Goal: Task Accomplishment & Management: Manage account settings

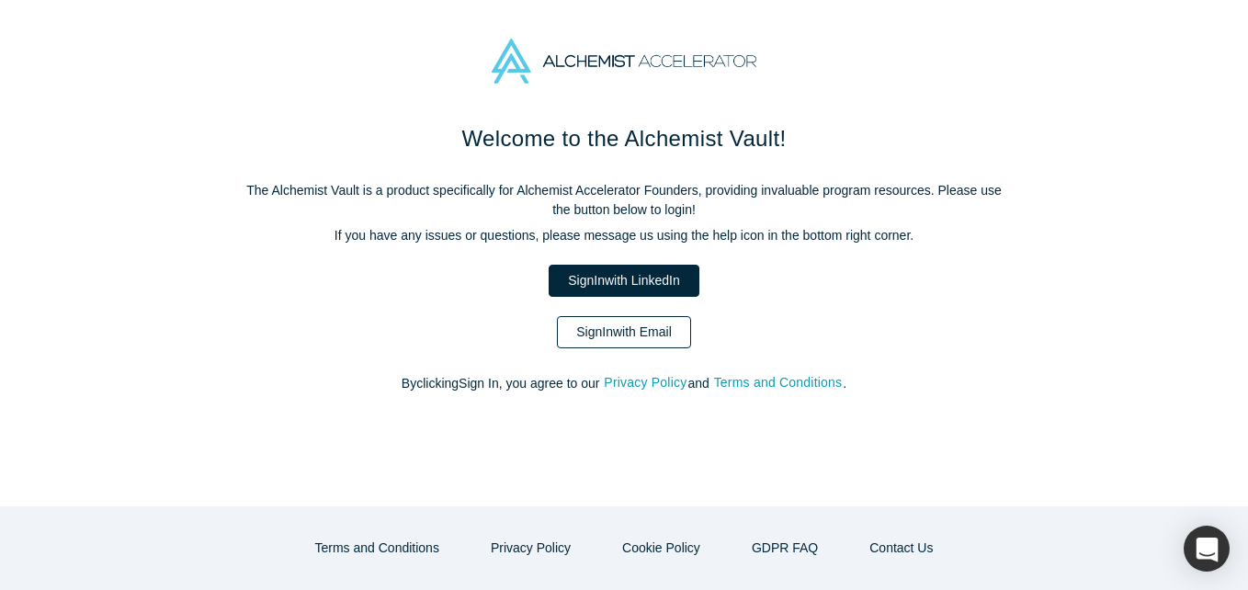
click at [663, 343] on link "Sign In with Email" at bounding box center [624, 332] width 134 height 32
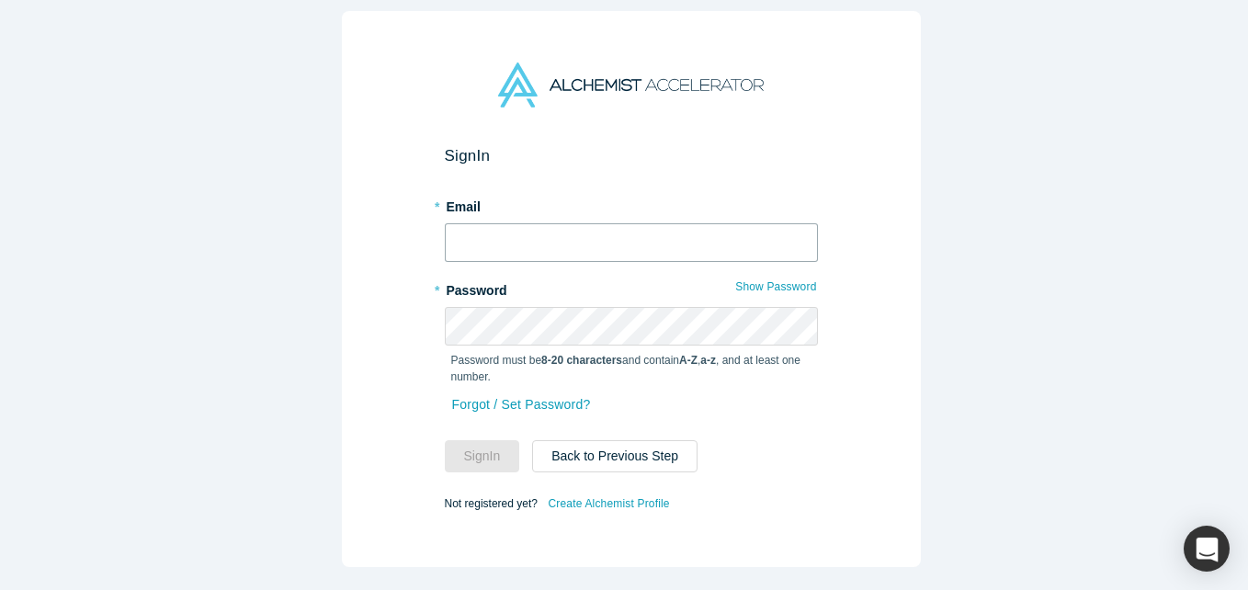
click at [555, 237] on input "text" at bounding box center [631, 242] width 373 height 39
type input "[EMAIL_ADDRESS][DOMAIN_NAME]"
click at [586, 294] on div "* Password Show Password Password must be 8-20 characters and contain A-Z , a-z…" at bounding box center [631, 333] width 373 height 117
click at [445, 440] on button "Sign In" at bounding box center [482, 456] width 75 height 32
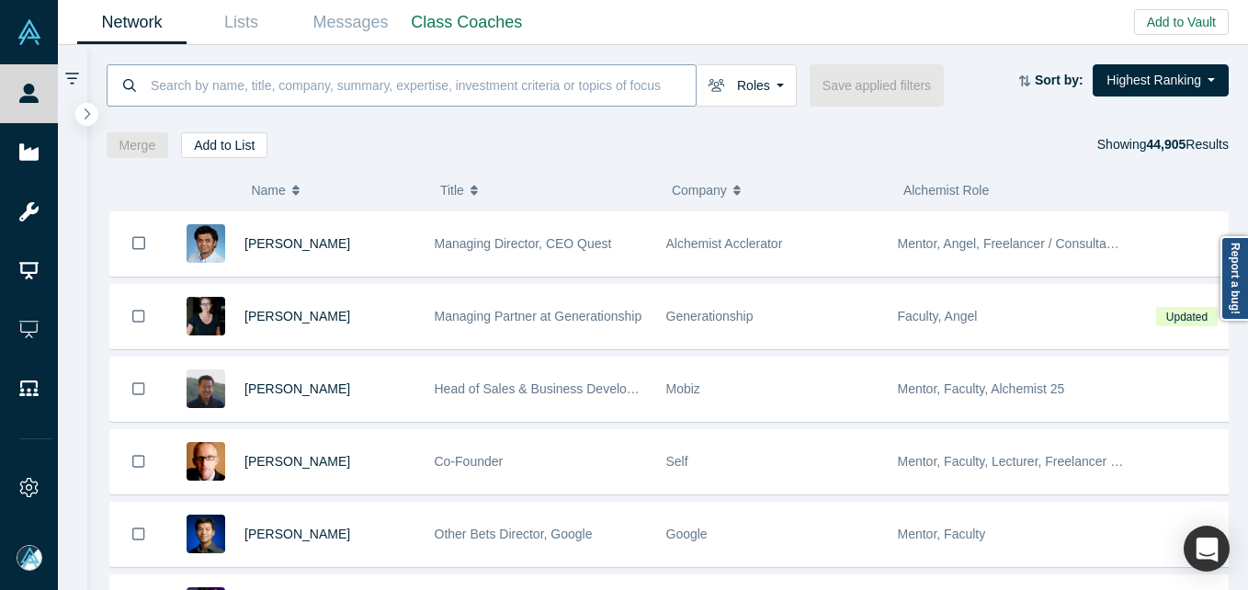
click at [523, 69] on input at bounding box center [422, 84] width 547 height 43
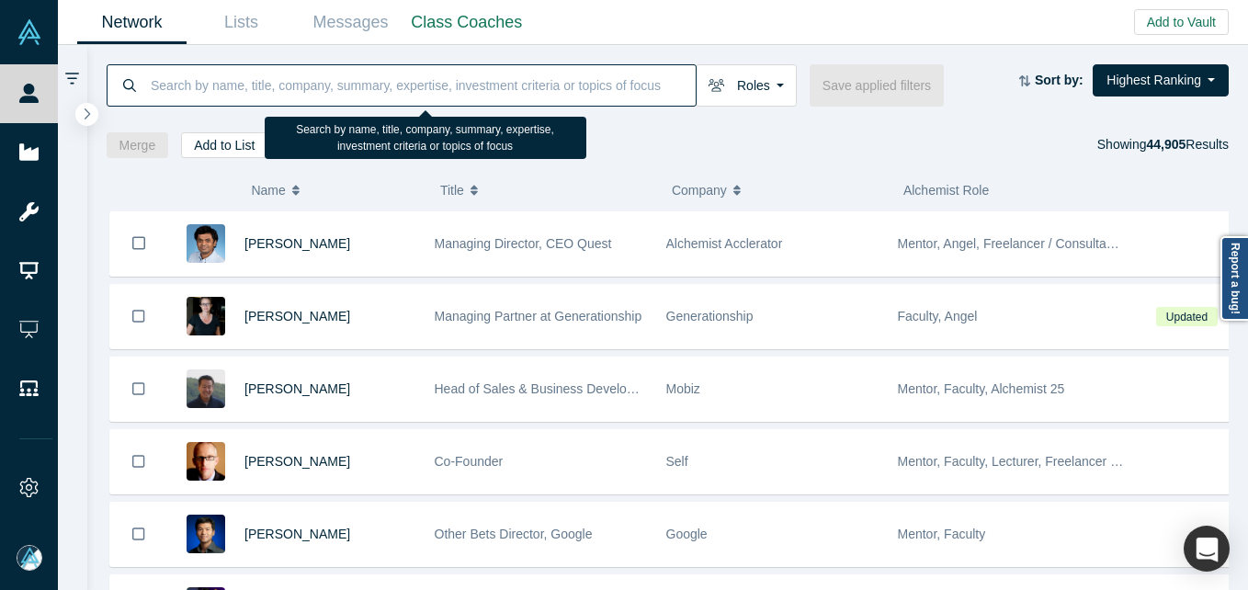
paste input "[PERSON_NAME]"
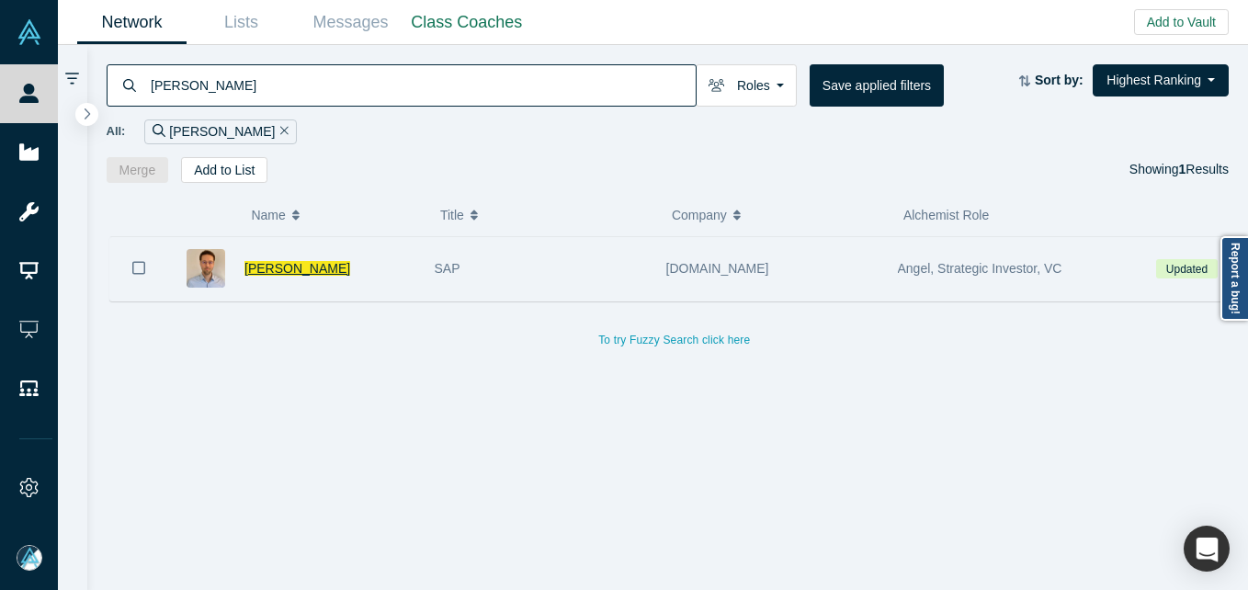
type input "[PERSON_NAME]"
click at [286, 271] on span "[PERSON_NAME]" at bounding box center [298, 268] width 106 height 15
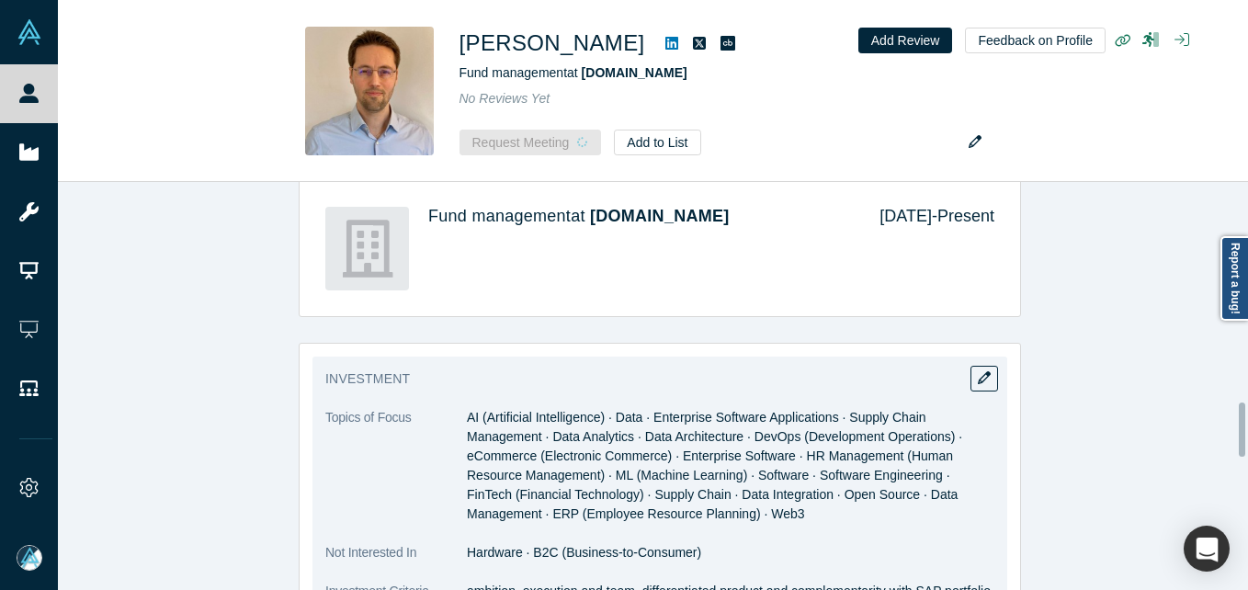
scroll to position [1676, 0]
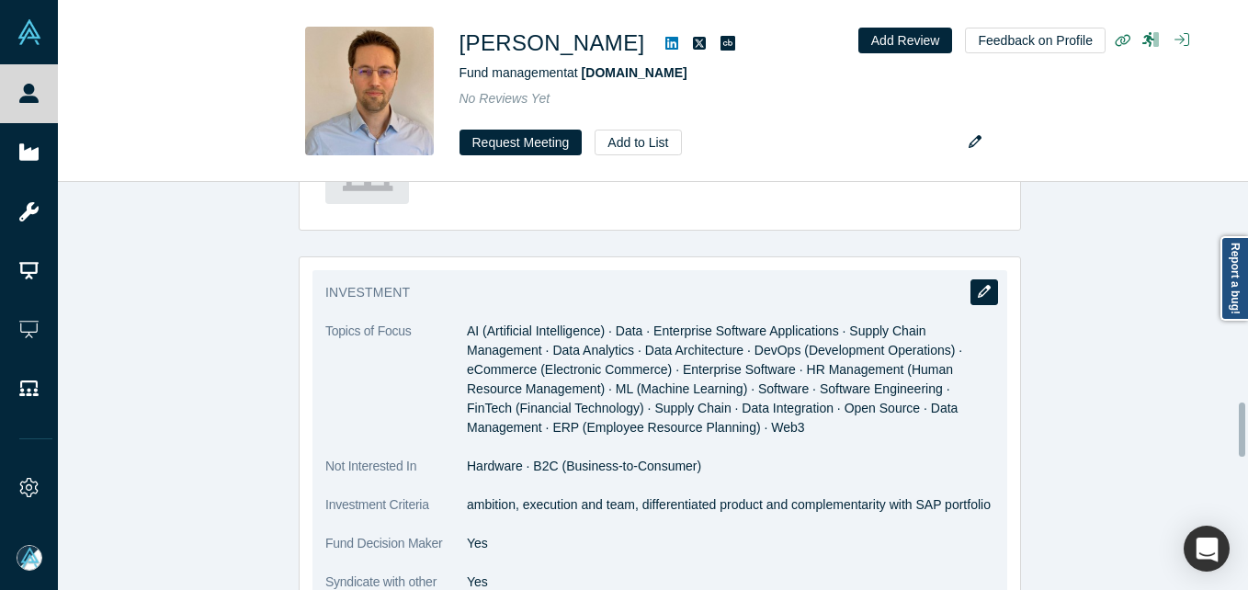
click at [981, 285] on icon "button" at bounding box center [984, 291] width 13 height 13
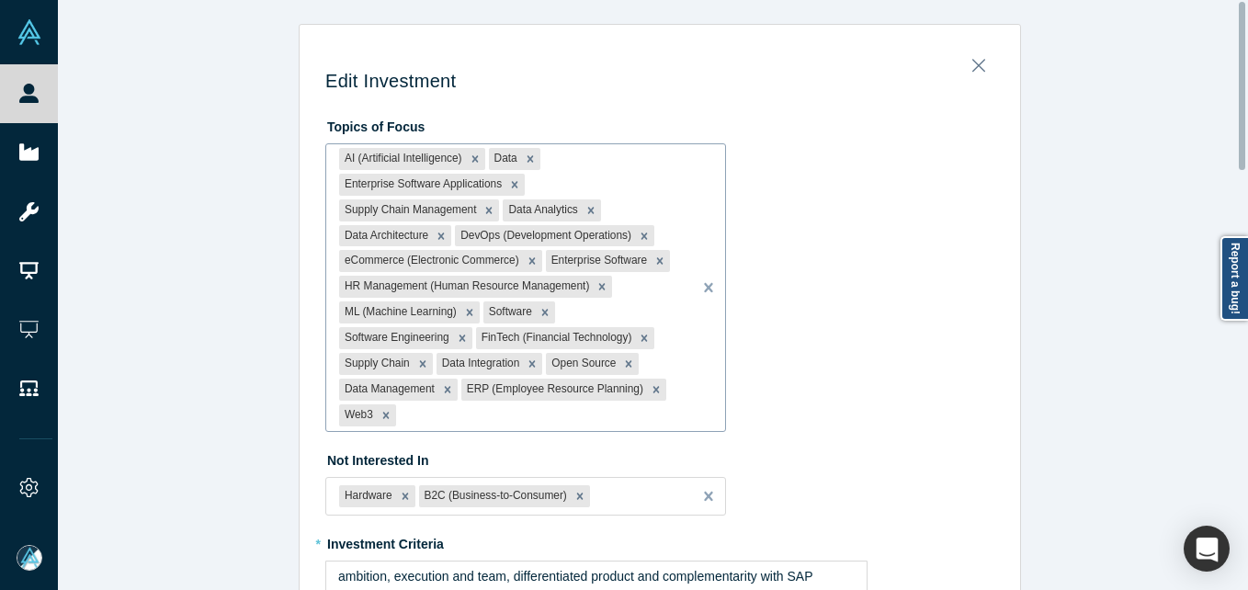
scroll to position [0, 0]
click at [532, 422] on div at bounding box center [539, 417] width 279 height 23
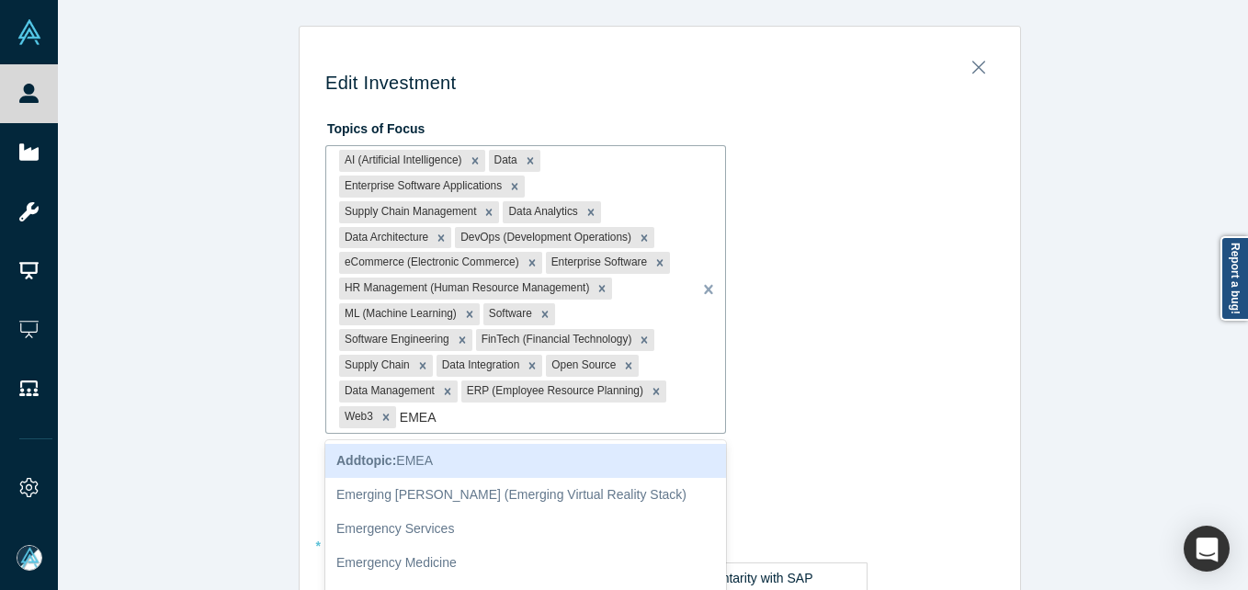
type input "EMEA"
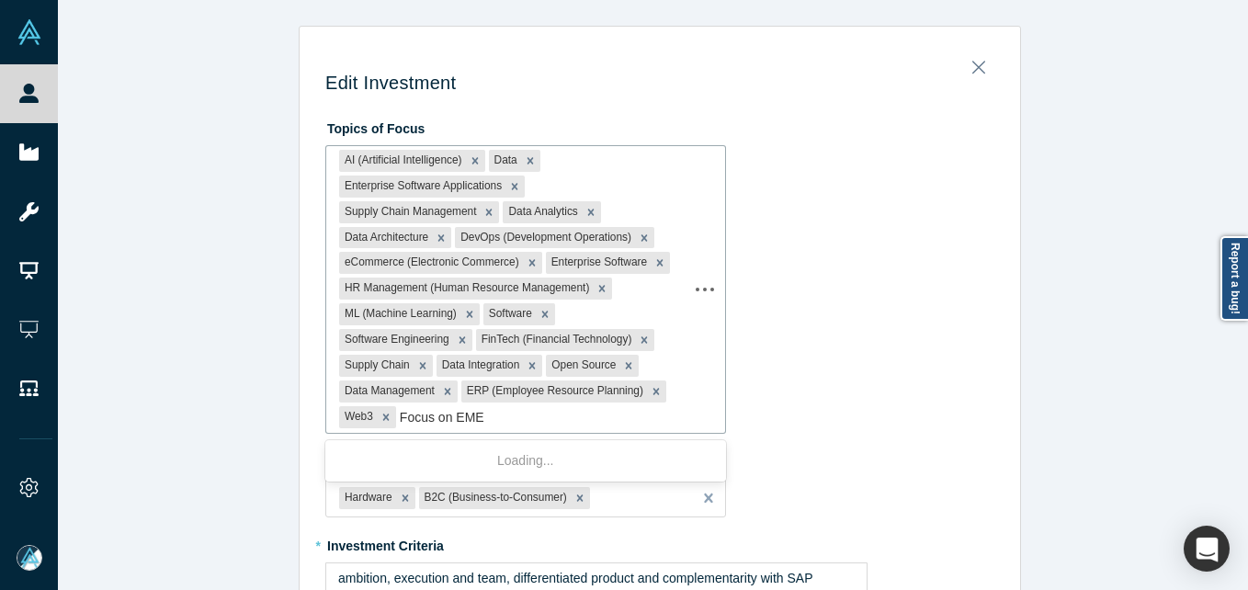
type input "Focus on EMEA"
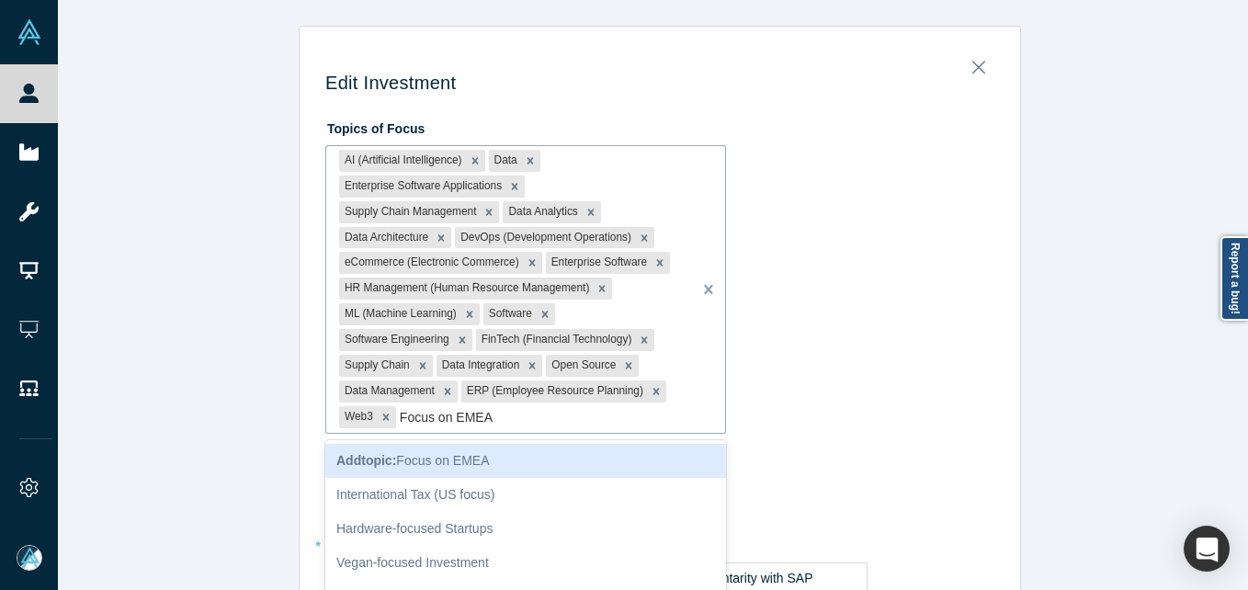
click at [404, 472] on div "Add topic : Focus on EMEA" at bounding box center [525, 461] width 401 height 34
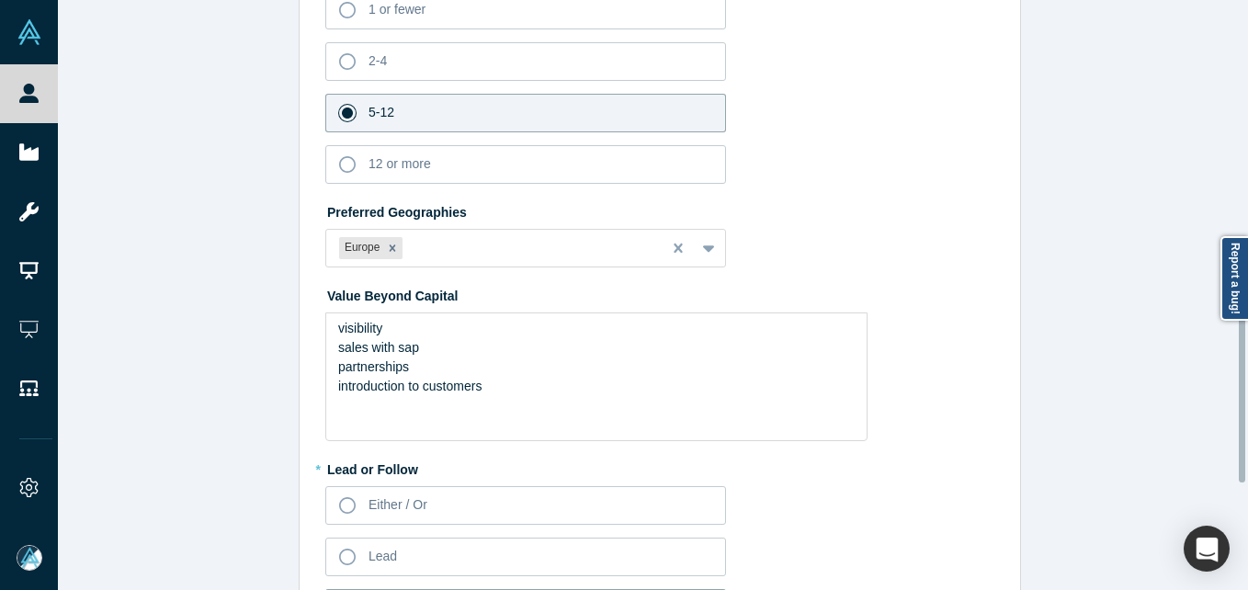
scroll to position [1476, 0]
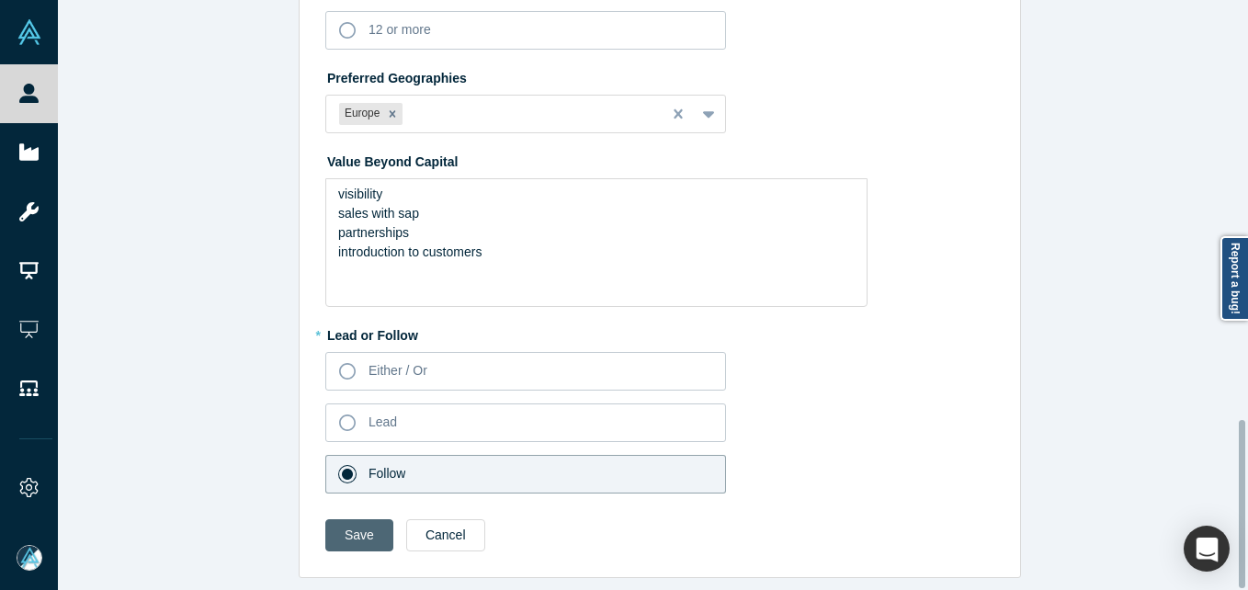
click at [366, 525] on button "Save" at bounding box center [359, 535] width 68 height 32
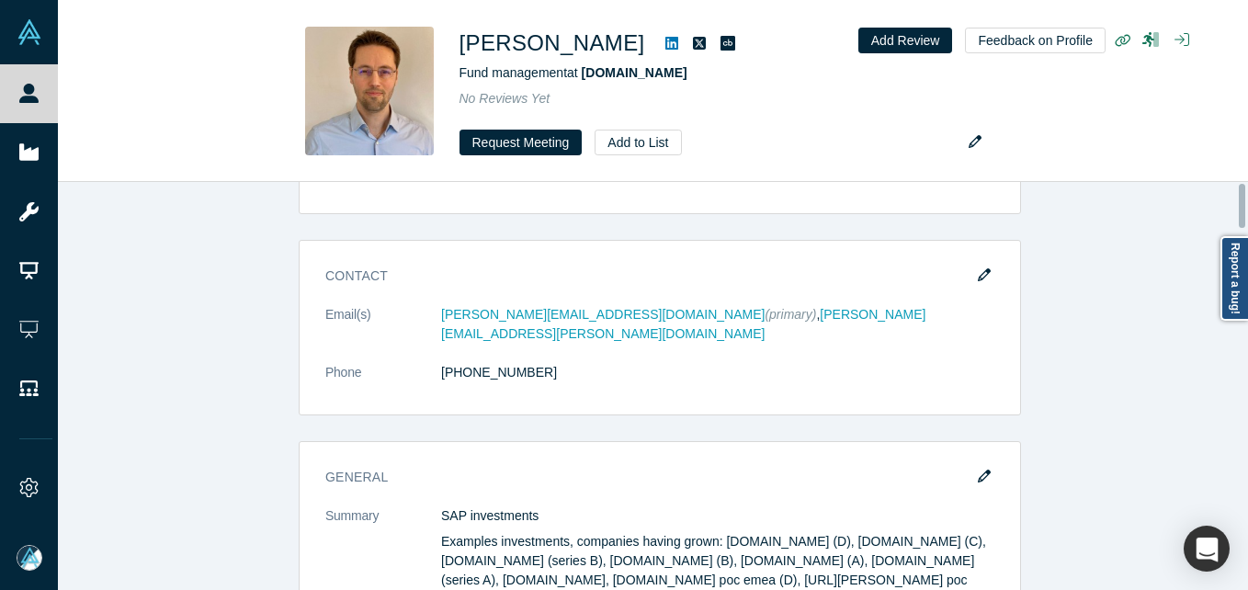
scroll to position [0, 0]
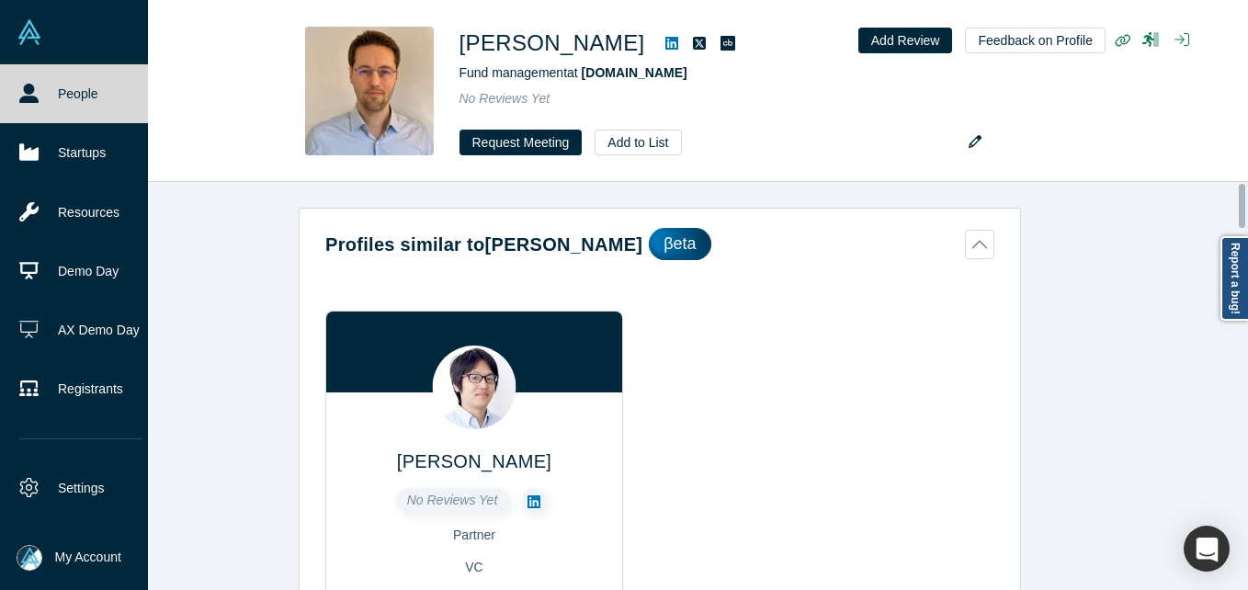
click at [31, 74] on link "People" at bounding box center [81, 93] width 162 height 59
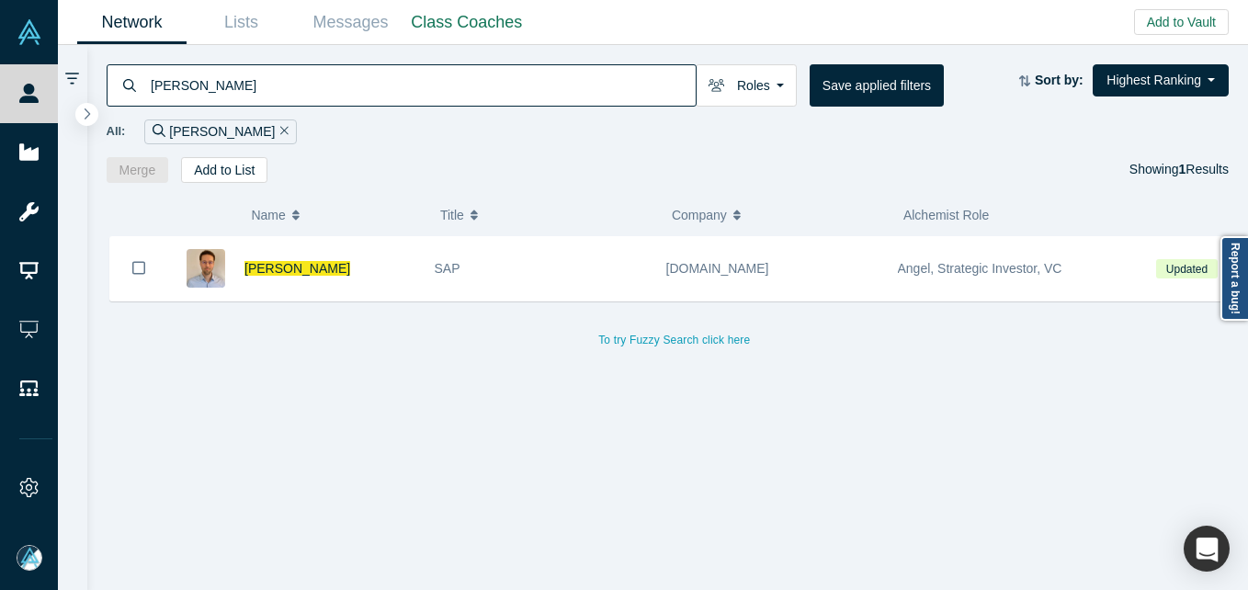
click at [261, 81] on input "[PERSON_NAME]" at bounding box center [422, 84] width 547 height 43
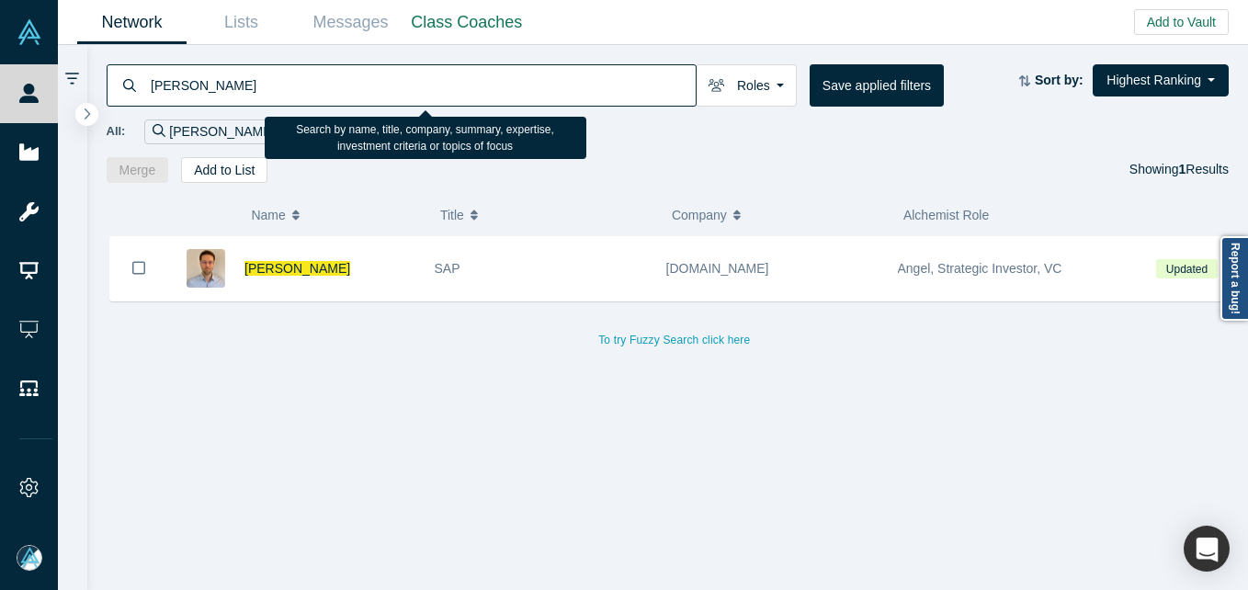
click at [261, 81] on input "[PERSON_NAME]" at bounding box center [422, 84] width 547 height 43
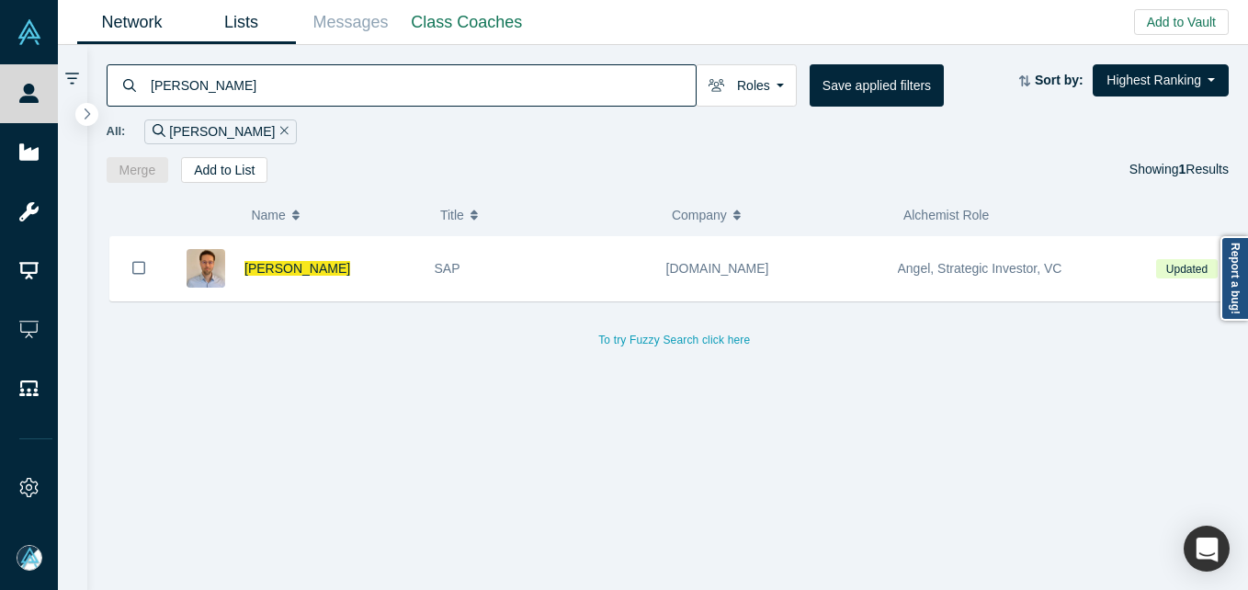
paste input "[PERSON_NAME]"
click at [162, 88] on input "[PERSON_NAME]" at bounding box center [422, 84] width 547 height 43
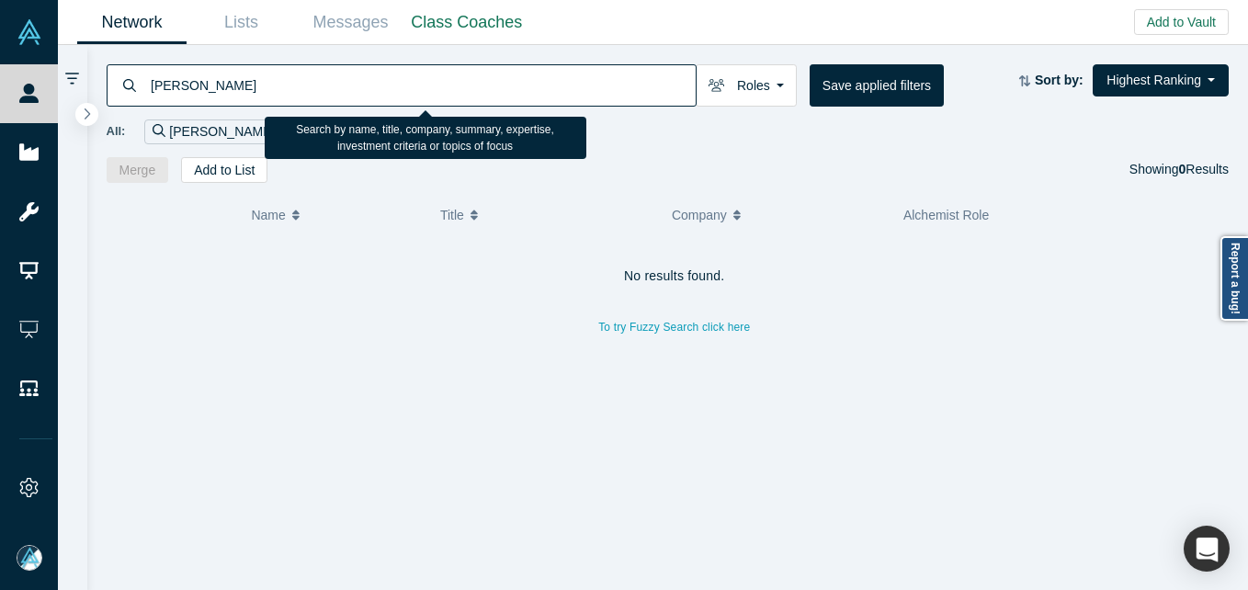
click at [314, 83] on input "[PERSON_NAME]" at bounding box center [422, 84] width 547 height 43
paste input "[PERSON_NAME] de"
click at [314, 83] on input "[PERSON_NAME]" at bounding box center [422, 84] width 547 height 43
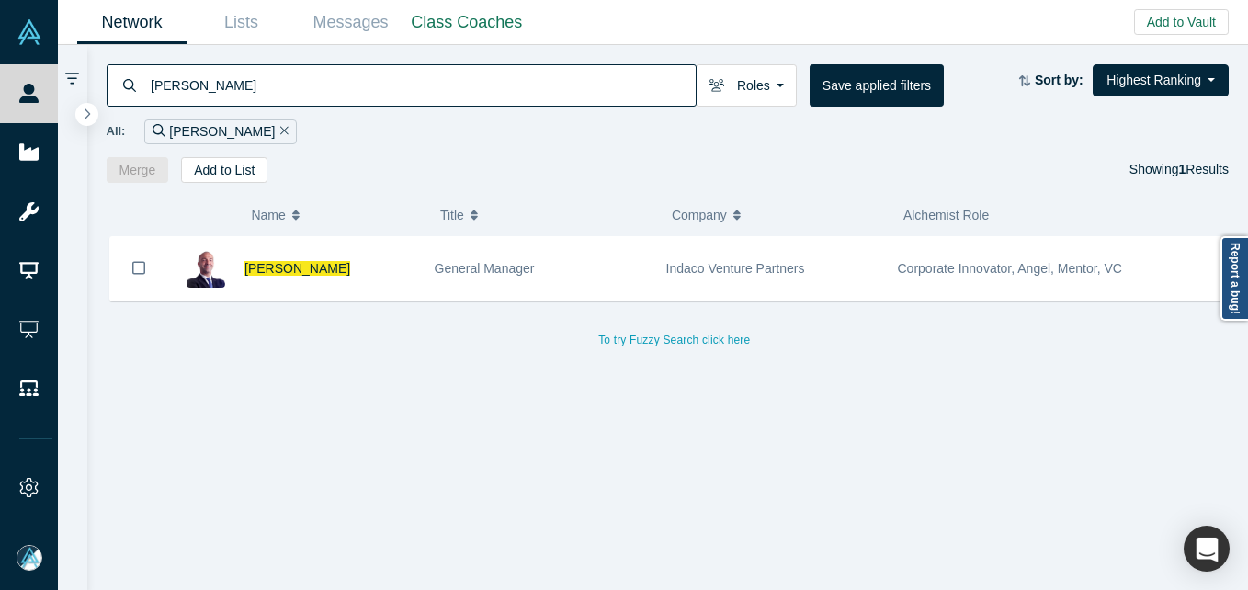
type input "[PERSON_NAME]"
